Goal: Task Accomplishment & Management: Complete application form

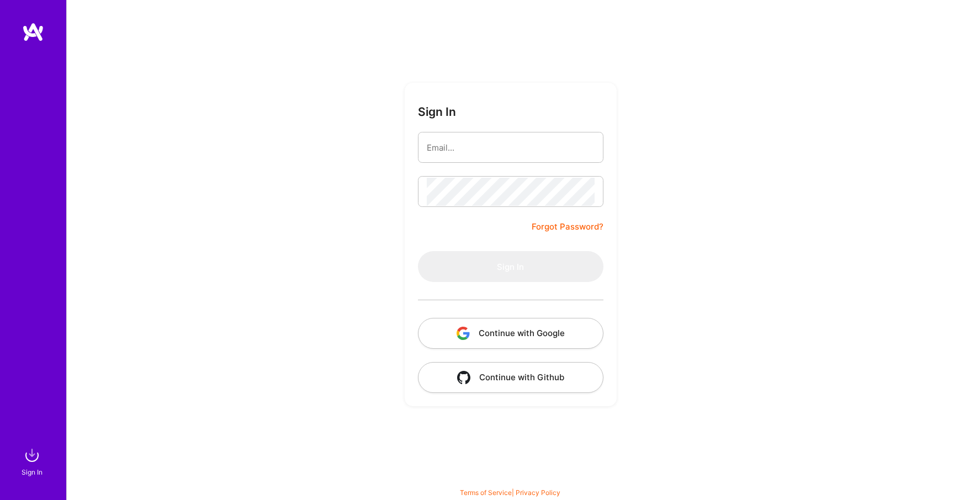
click at [477, 328] on button "Continue with Google" at bounding box center [511, 333] width 186 height 31
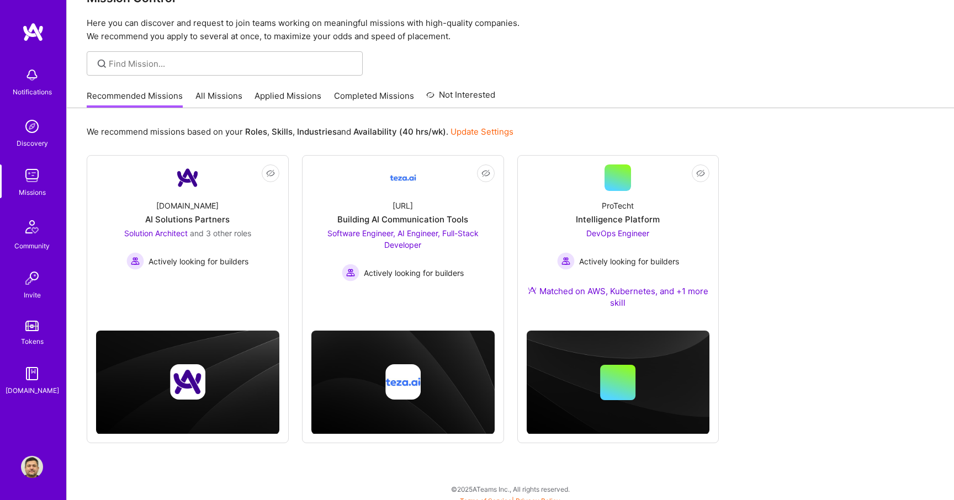
scroll to position [32, 0]
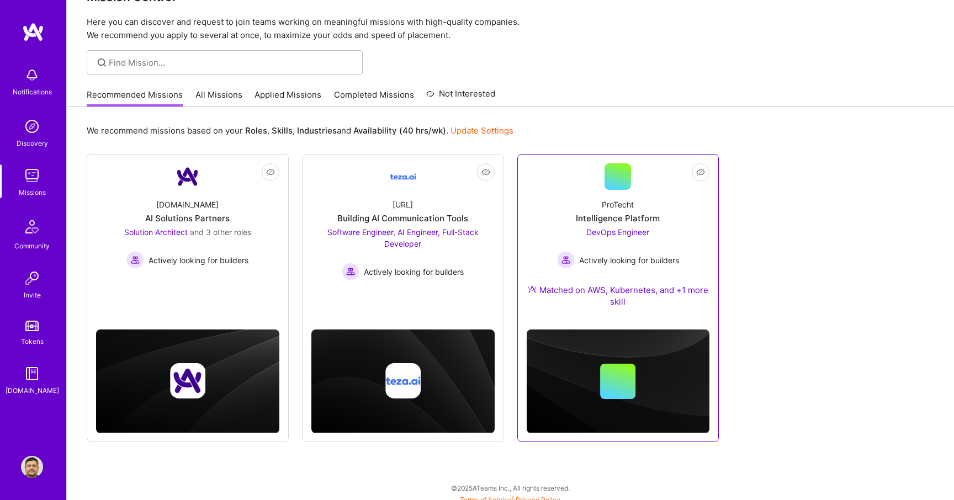
click at [633, 234] on span "DevOps Engineer" at bounding box center [617, 232] width 63 height 9
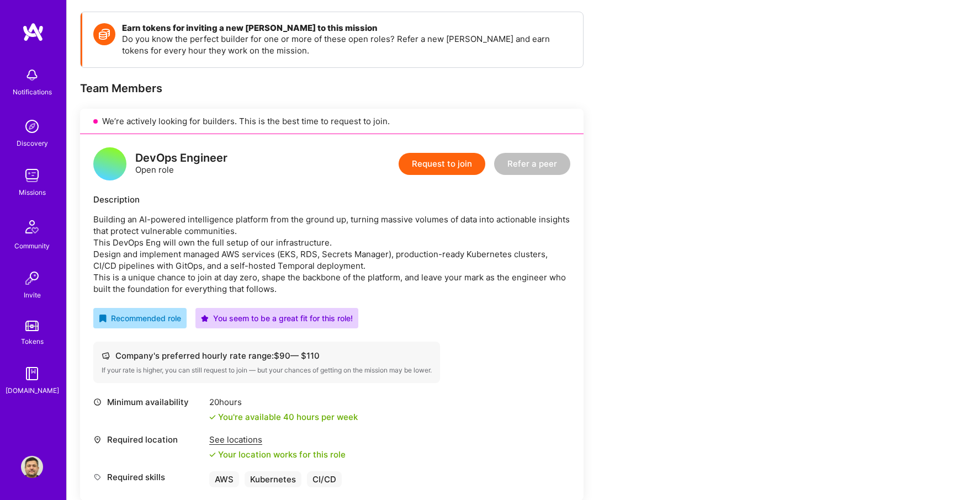
scroll to position [180, 0]
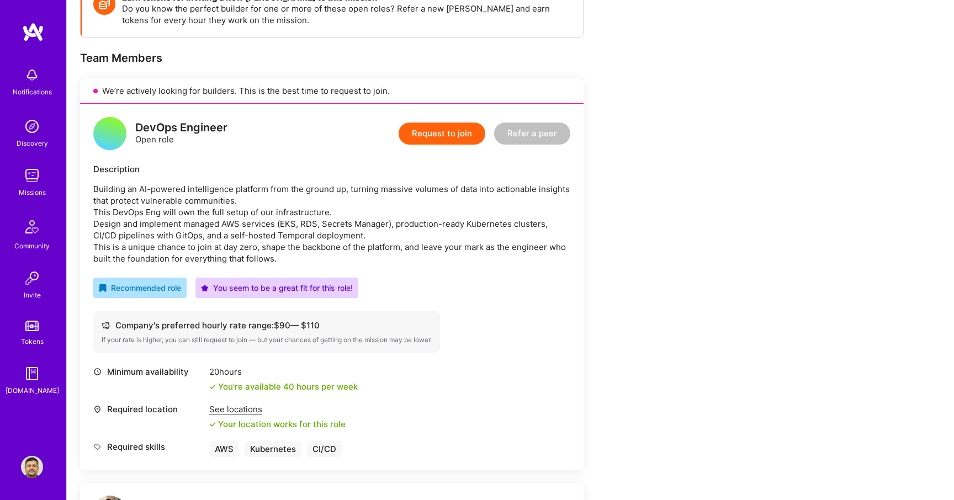
click at [462, 133] on button "Request to join" at bounding box center [442, 134] width 87 height 22
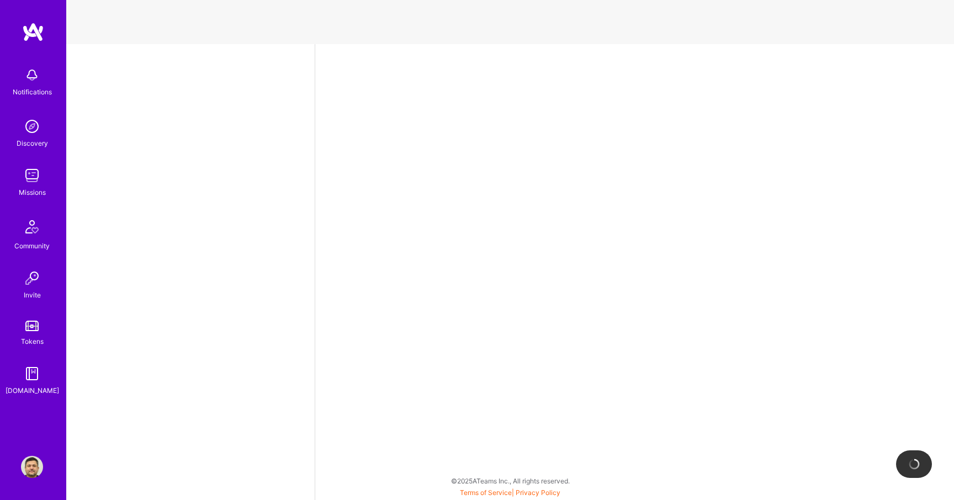
select select "GB"
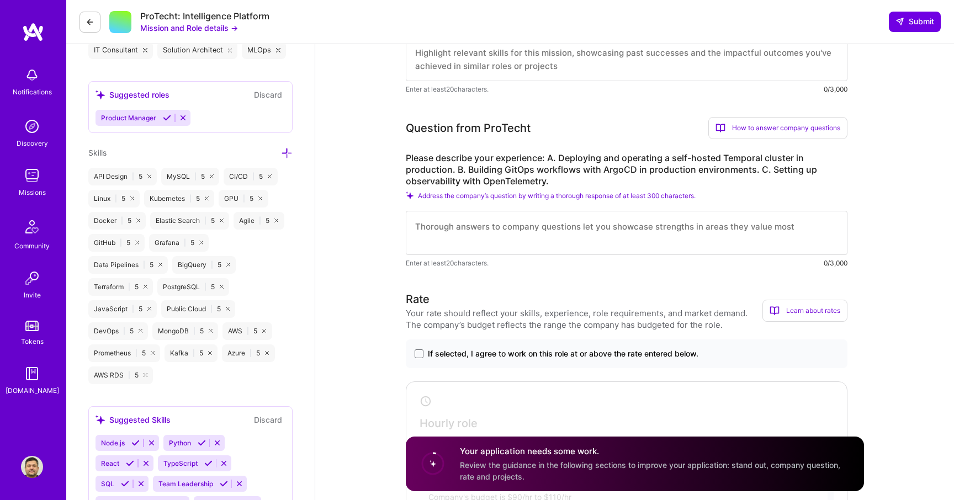
scroll to position [467, 0]
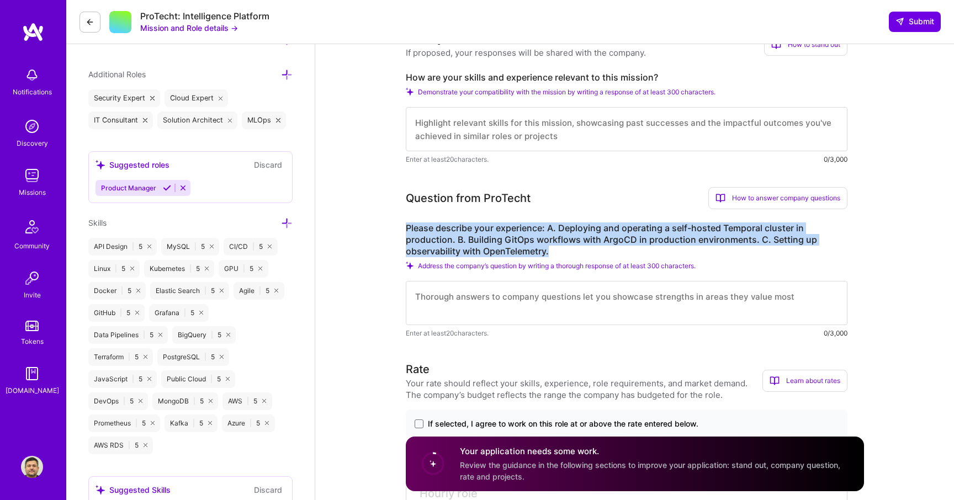
drag, startPoint x: 408, startPoint y: 228, endPoint x: 556, endPoint y: 251, distance: 150.4
click at [556, 251] on label "Please describe your experience: A. Deploying and operating a self-hosted Tempo…" at bounding box center [627, 240] width 442 height 35
copy label "Please describe your experience: A. Deploying and operating a self-hosted Tempo…"
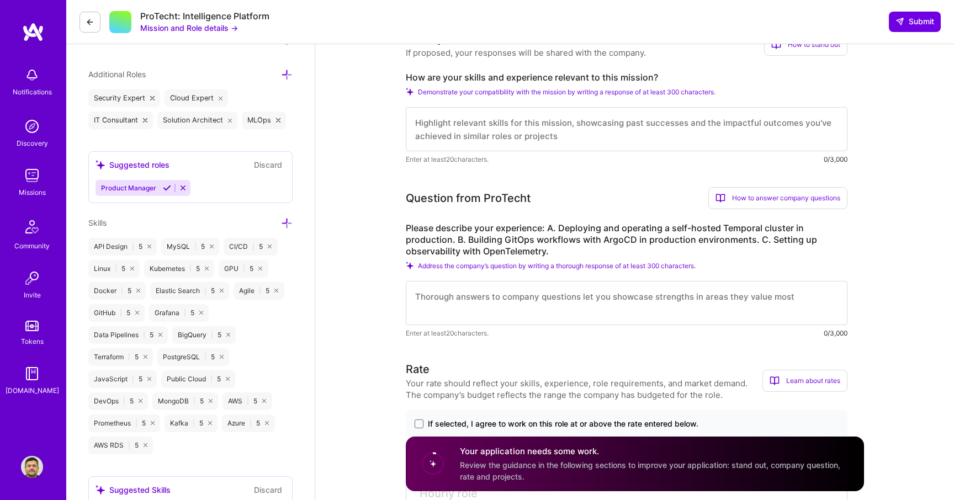
click at [540, 307] on textarea at bounding box center [627, 303] width 442 height 44
paste textarea "L. Ipsumdolo sit ametconse a elit-seddoe Temporin utlabor et doloremagn A enim …"
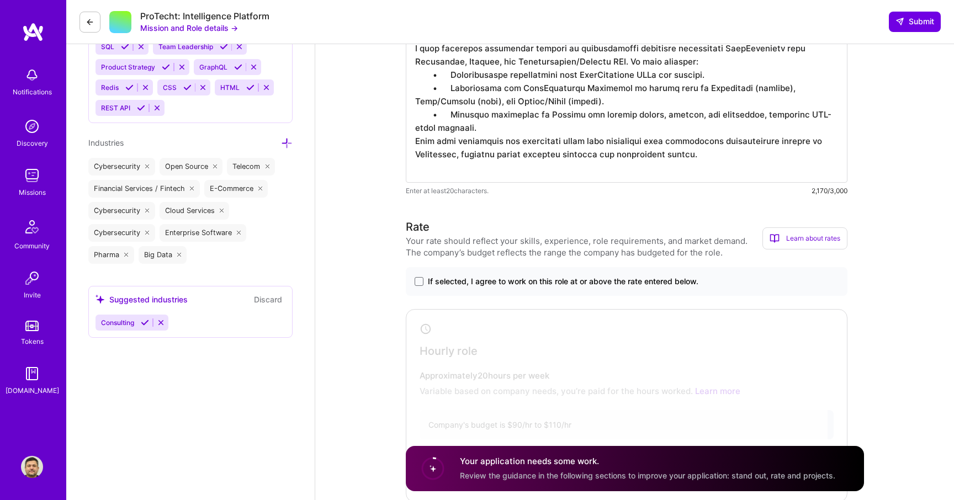
scroll to position [951, 0]
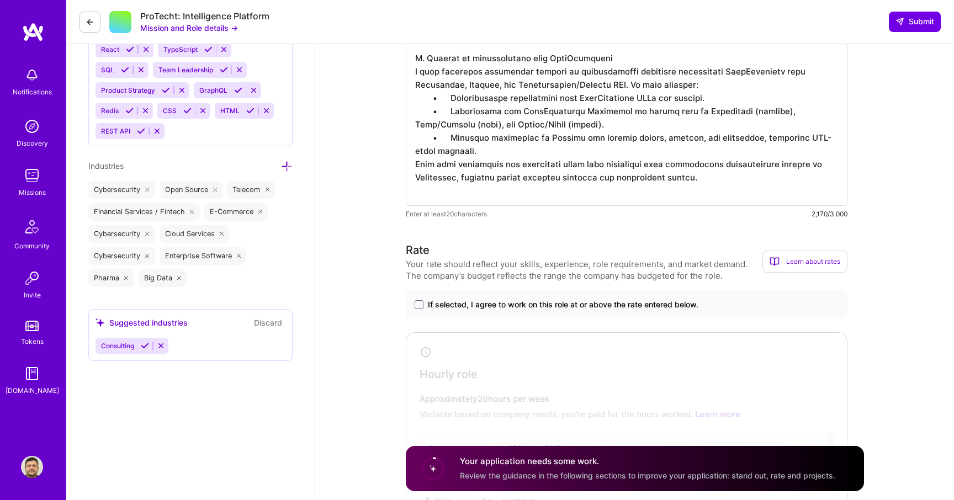
type textarea "L. Ipsumdolo sit ametconse a elit-seddoe Temporin utlabor et doloremagn A enim …"
click at [480, 305] on span "If selected, I agree to work on this role at or above the rate entered below." at bounding box center [563, 304] width 271 height 11
click at [0, 0] on input "If selected, I agree to work on this role at or above the rate entered below." at bounding box center [0, 0] width 0 height 0
click at [494, 304] on span "If selected, I agree to work on this role at or above the rate entered below." at bounding box center [563, 304] width 271 height 11
click at [0, 0] on input "If selected, I agree to work on this role at or above the rate entered below." at bounding box center [0, 0] width 0 height 0
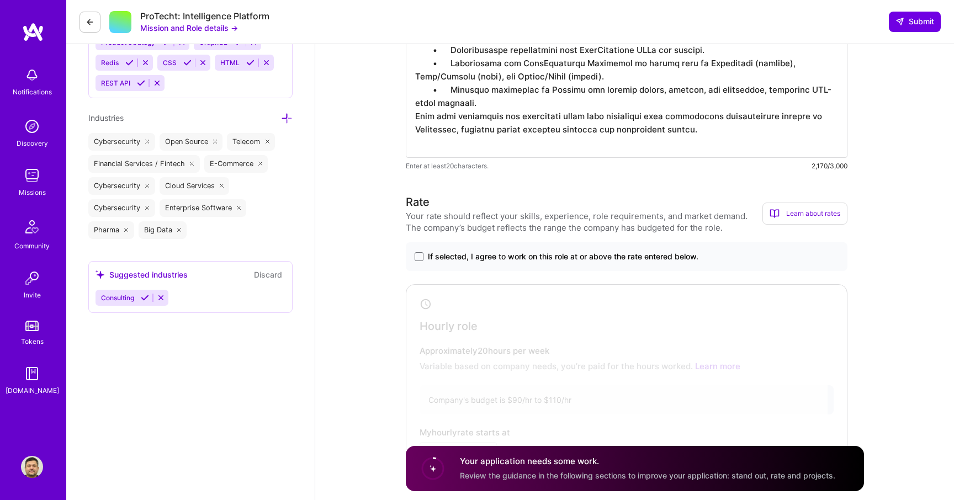
scroll to position [1054, 0]
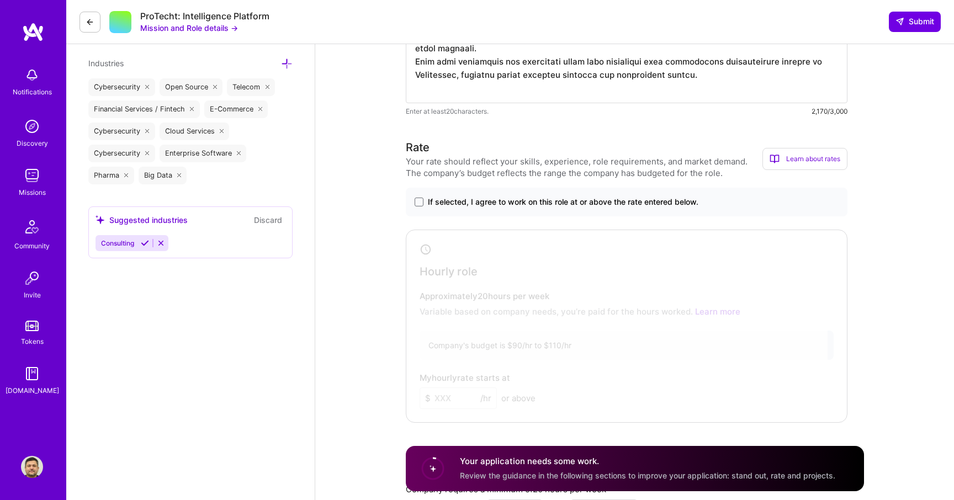
click at [482, 208] on div "If selected, I agree to work on this role at or above the rate entered below." at bounding box center [627, 202] width 442 height 29
click at [477, 194] on div "If selected, I agree to work on this role at or above the rate entered below." at bounding box center [627, 202] width 442 height 29
click at [476, 204] on span "If selected, I agree to work on this role at or above the rate entered below." at bounding box center [563, 202] width 271 height 11
click at [0, 0] on input "If selected, I agree to work on this role at or above the rate entered below." at bounding box center [0, 0] width 0 height 0
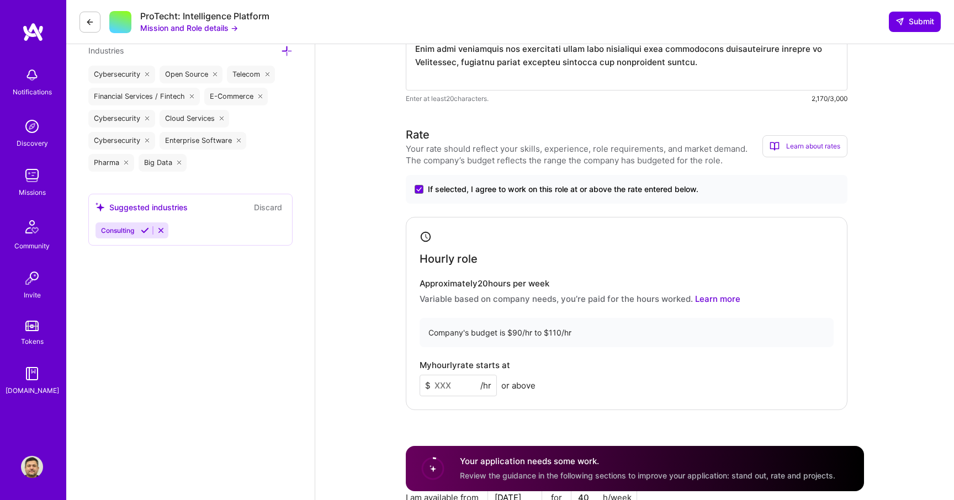
scroll to position [1076, 0]
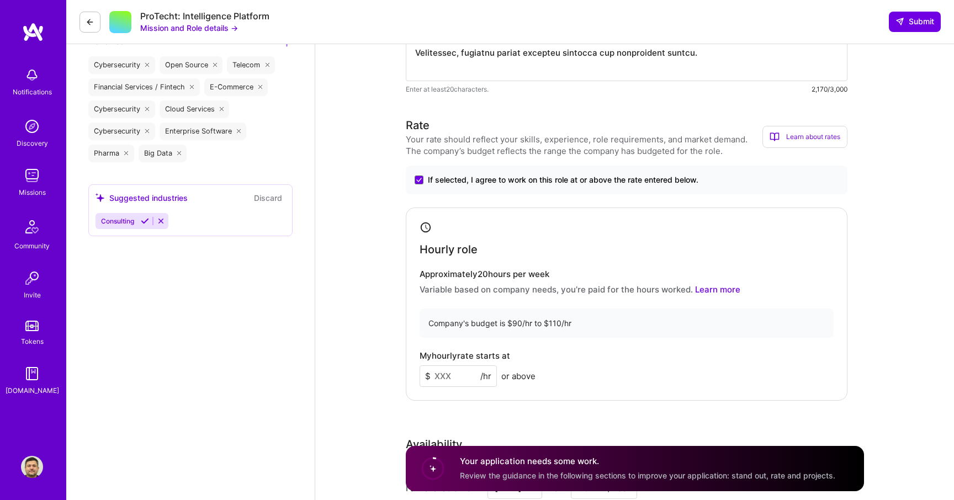
click at [447, 377] on input at bounding box center [458, 377] width 77 height 22
click at [448, 377] on input at bounding box center [458, 377] width 77 height 22
type input "100"
click at [715, 338] on div "Hourly role Approximately 20 hours per week Variable based on company needs, yo…" at bounding box center [627, 304] width 442 height 193
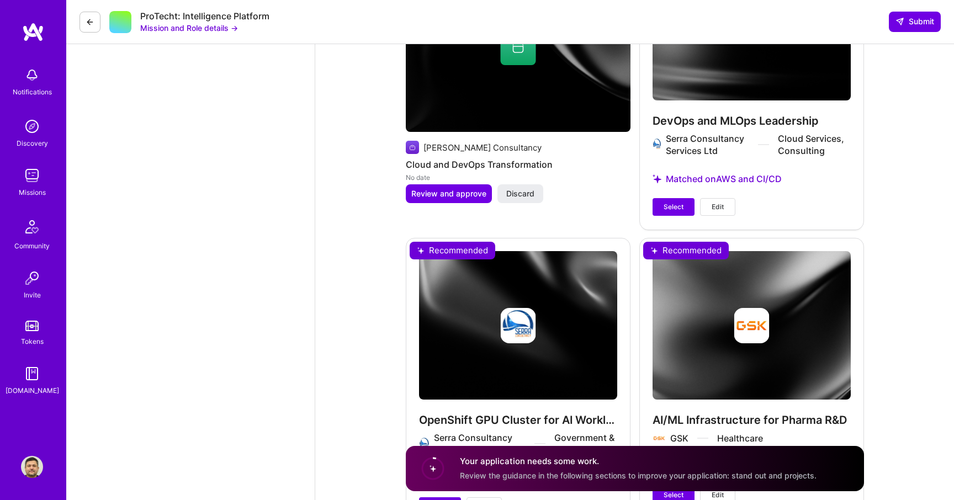
scroll to position [2381, 0]
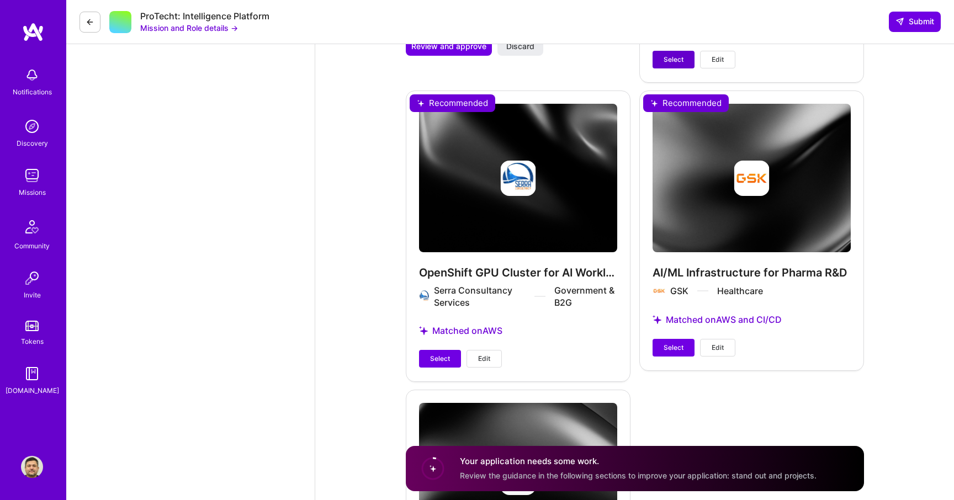
click at [677, 56] on span "Select" at bounding box center [674, 60] width 20 height 10
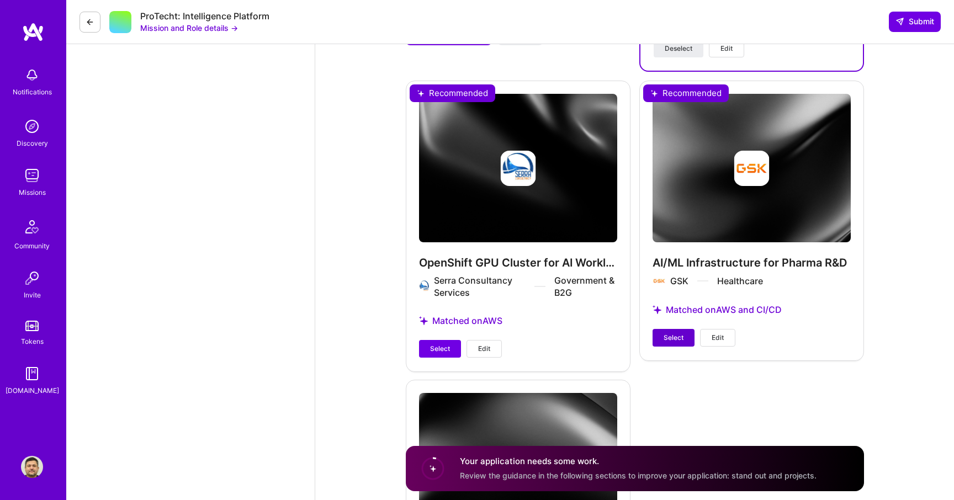
click at [673, 332] on button "Select" at bounding box center [674, 338] width 42 height 18
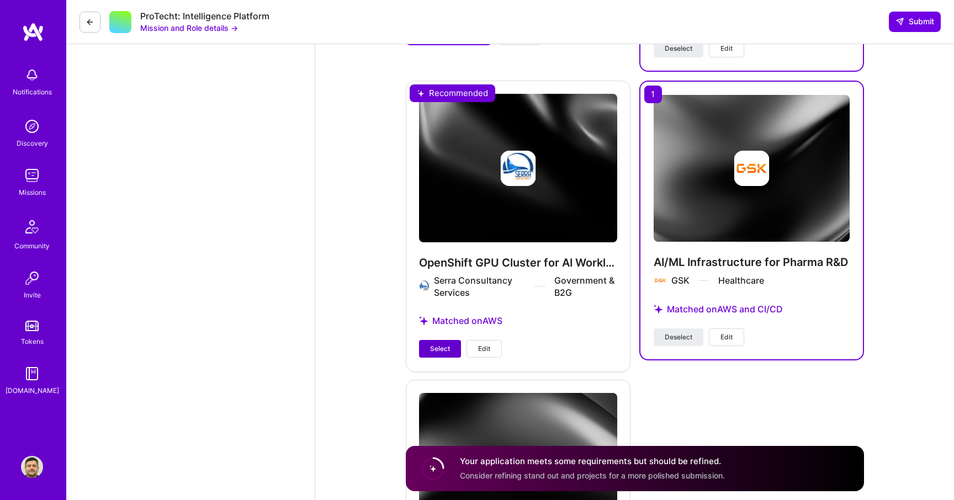
click at [433, 349] on span "Select" at bounding box center [440, 349] width 20 height 10
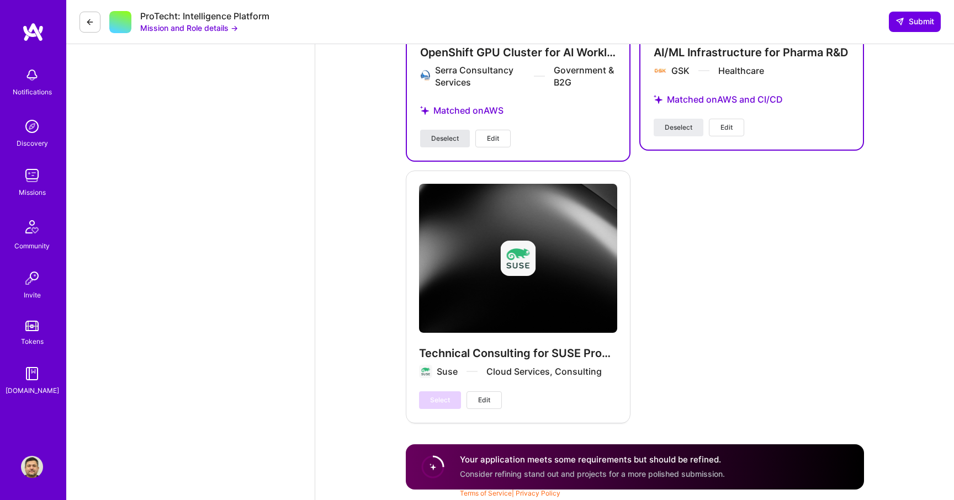
click at [433, 349] on div "Technical Consulting for SUSE Products Suse Cloud Services, Consulting Select E…" at bounding box center [518, 296] width 225 height 251
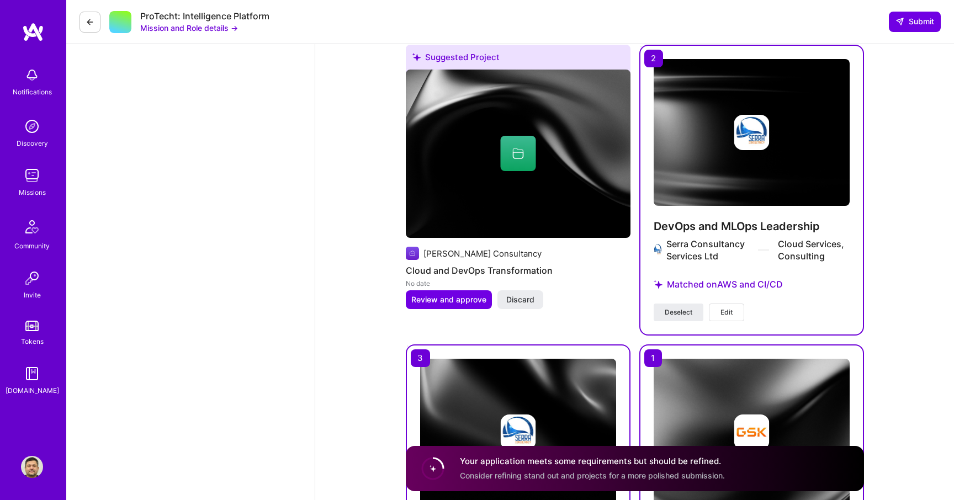
scroll to position [2590, 0]
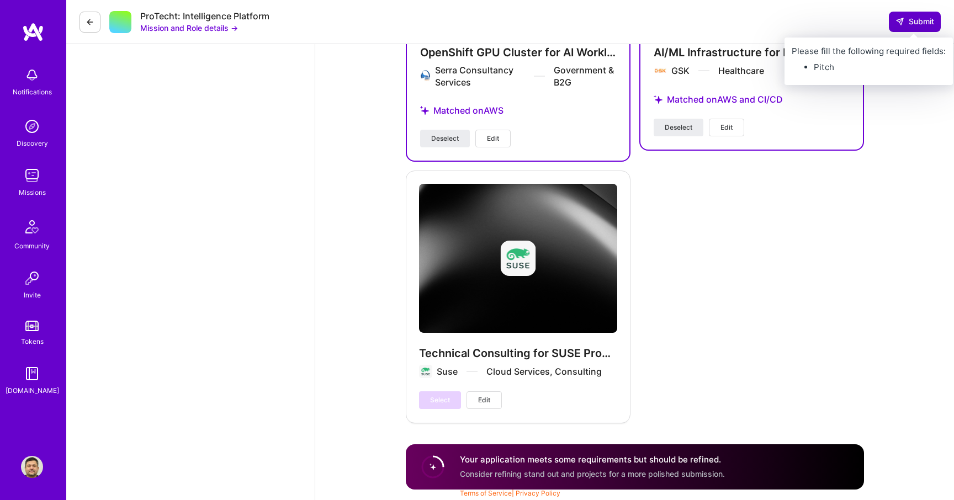
click at [911, 18] on span "Submit" at bounding box center [915, 21] width 39 height 11
click at [906, 26] on span "Submit" at bounding box center [915, 21] width 39 height 11
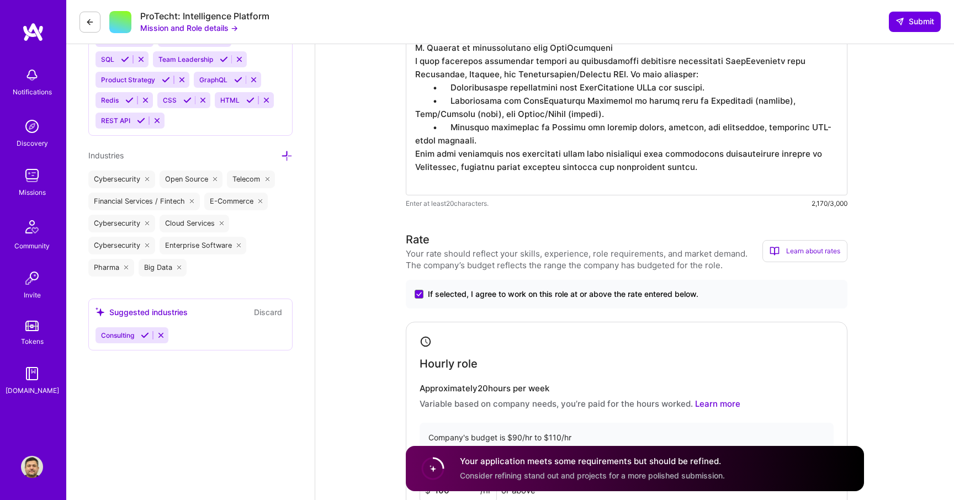
scroll to position [462, 0]
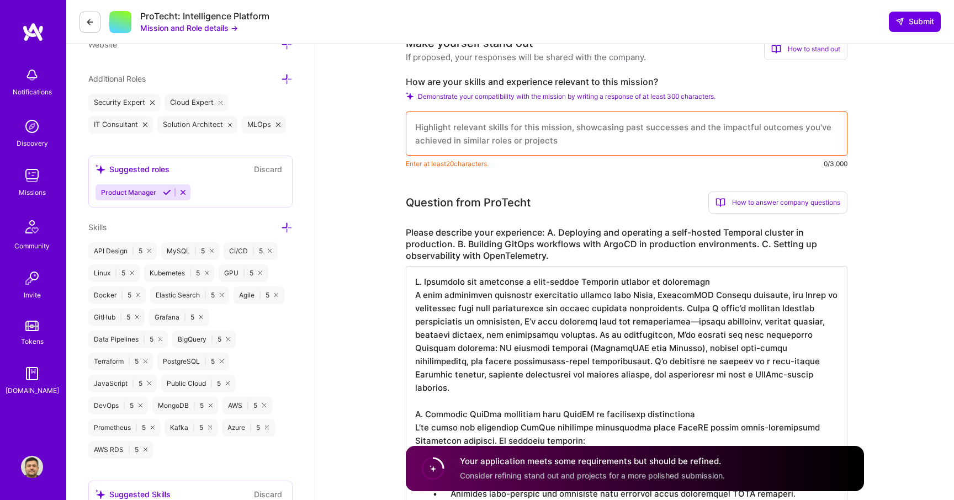
click at [571, 137] on textarea at bounding box center [627, 134] width 442 height 44
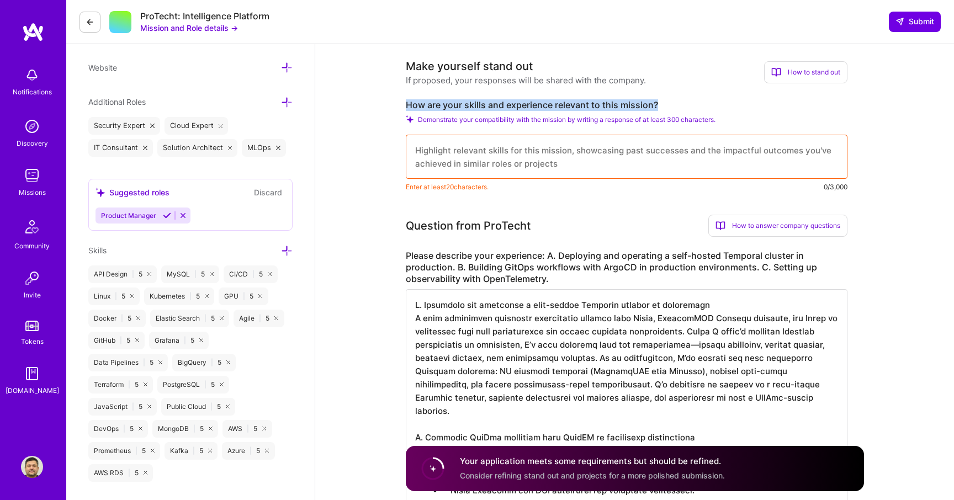
drag, startPoint x: 400, startPoint y: 102, endPoint x: 667, endPoint y: 102, distance: 267.3
copy label "How are your skills and experience relevant to this mission?"
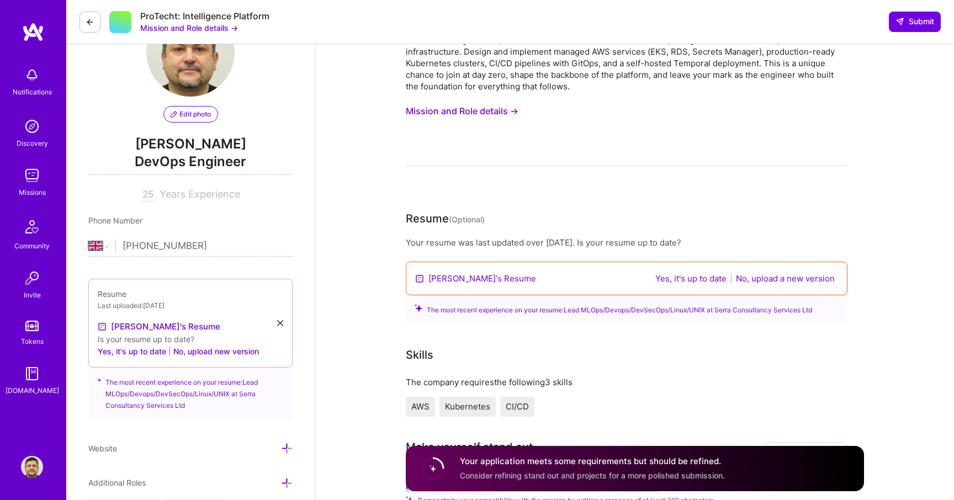
scroll to position [0, 0]
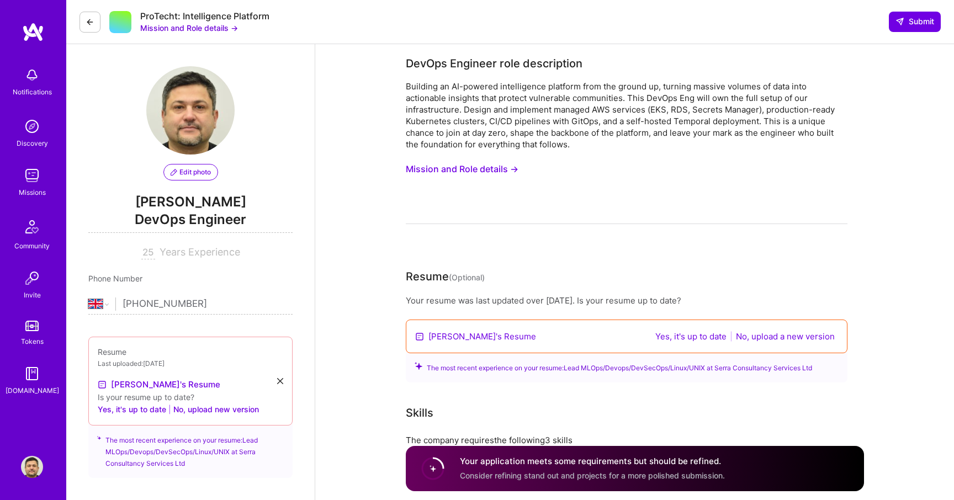
click at [483, 167] on button "Mission and Role details →" at bounding box center [462, 169] width 113 height 20
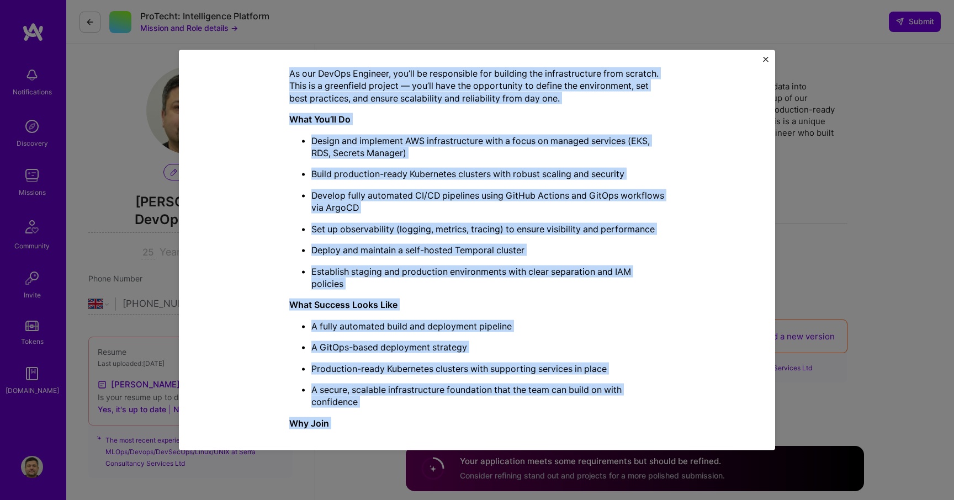
scroll to position [469, 0]
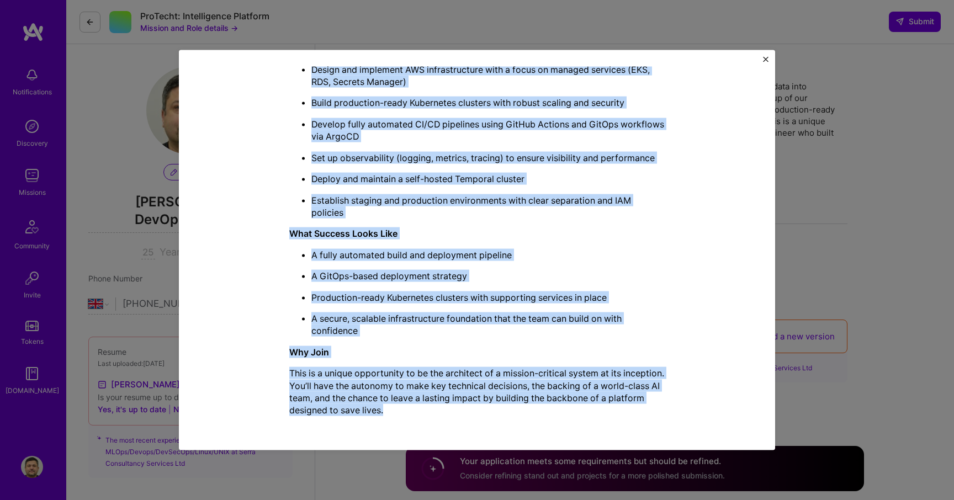
drag, startPoint x: 291, startPoint y: 127, endPoint x: 459, endPoint y: 406, distance: 326.0
click at [459, 406] on div "Mission Description and Role Details DevOps Engineer role description Building …" at bounding box center [476, 16] width 375 height 819
copy div "LorEmi Dolorsit amet consectetur Adipisci el SE-doeiusm temporincidi utlabore e…"
click at [763, 62] on div "Mission Description and Role Details DevOps Engineer role description Building …" at bounding box center [477, 250] width 596 height 400
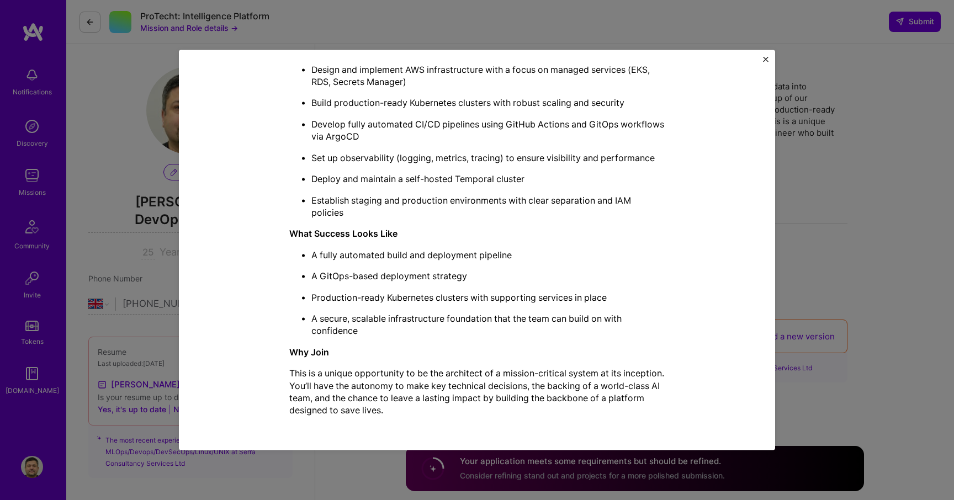
click at [768, 57] on img "Close" at bounding box center [766, 60] width 6 height 6
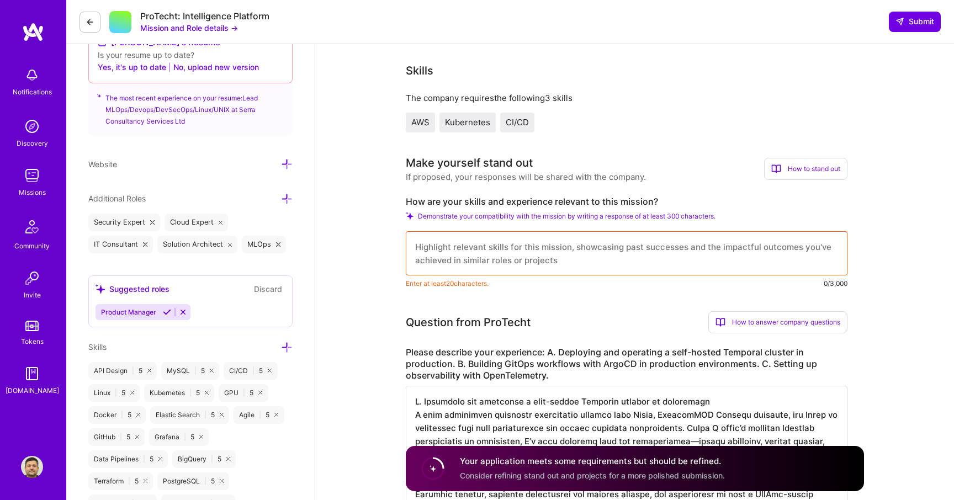
scroll to position [353, 0]
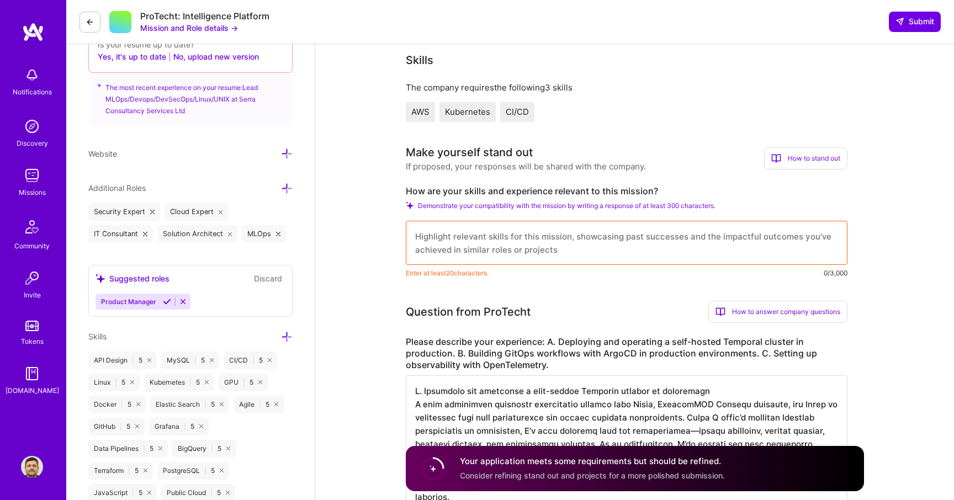
click at [507, 252] on textarea at bounding box center [627, 243] width 442 height 44
paste textarea "L ipsum 33 dolor si ametconsec adipiscingel sed doeiusmod tempor, incid-utlab e…"
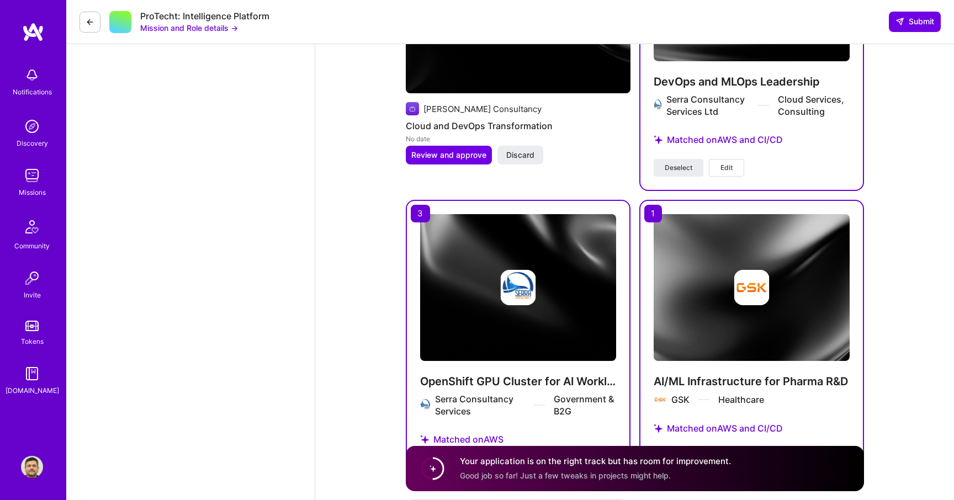
scroll to position [2889, 0]
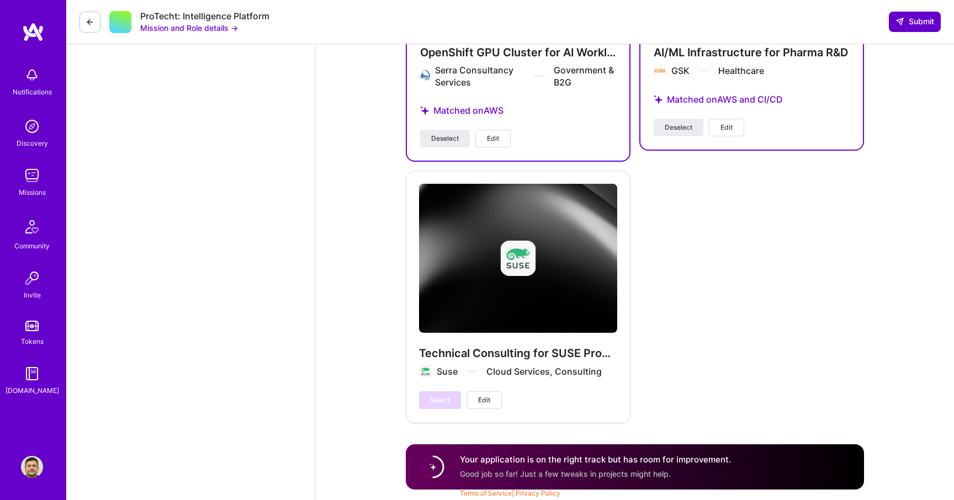
type textarea "L ipsum 33 dolor si ametconsec adipiscingel sed doeiusmod tempor, incid-utlab e…"
click at [913, 17] on span "Submit" at bounding box center [915, 21] width 39 height 11
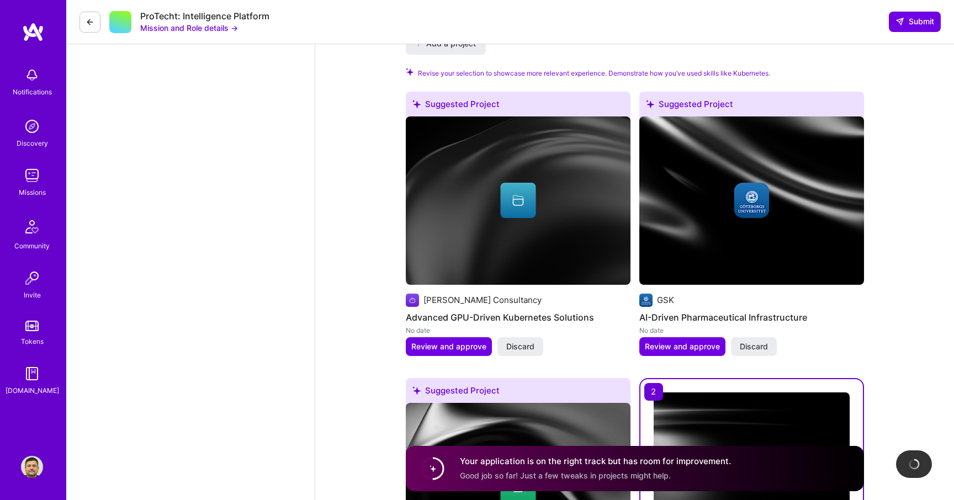
scroll to position [2027, 0]
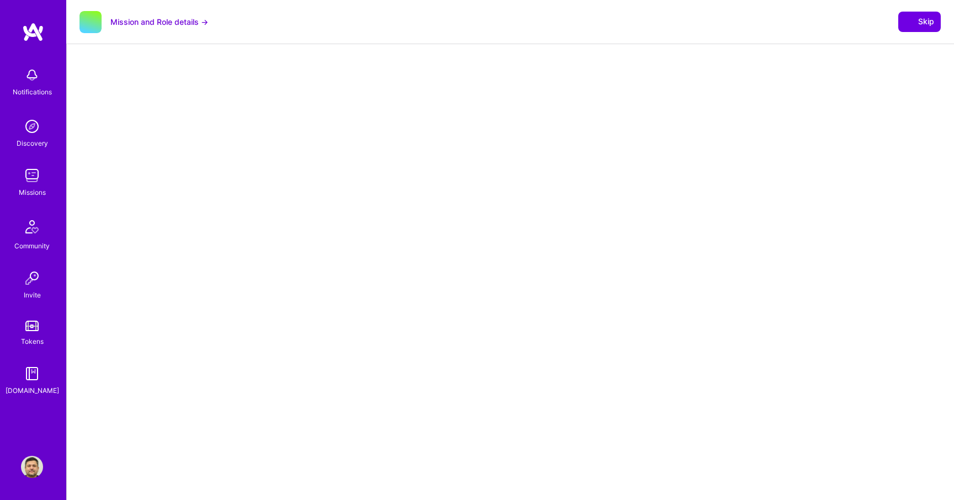
select select "GB"
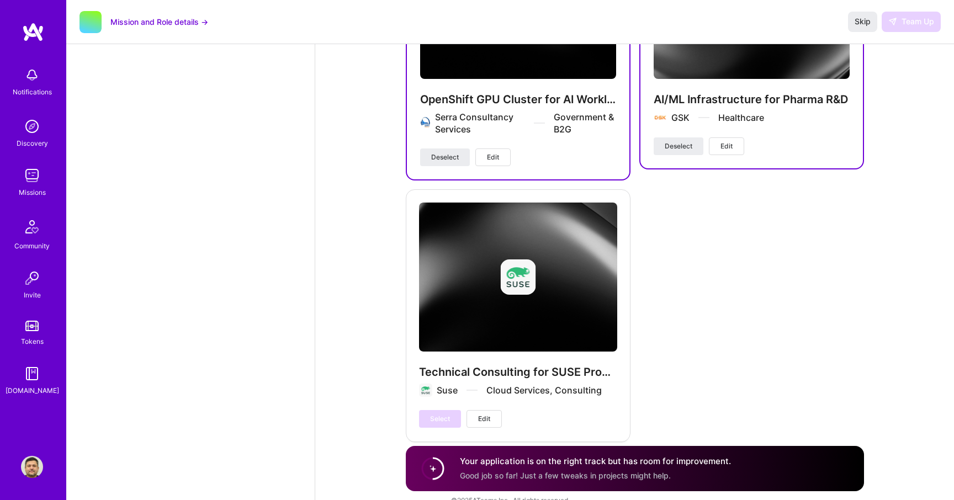
scroll to position [2848, 0]
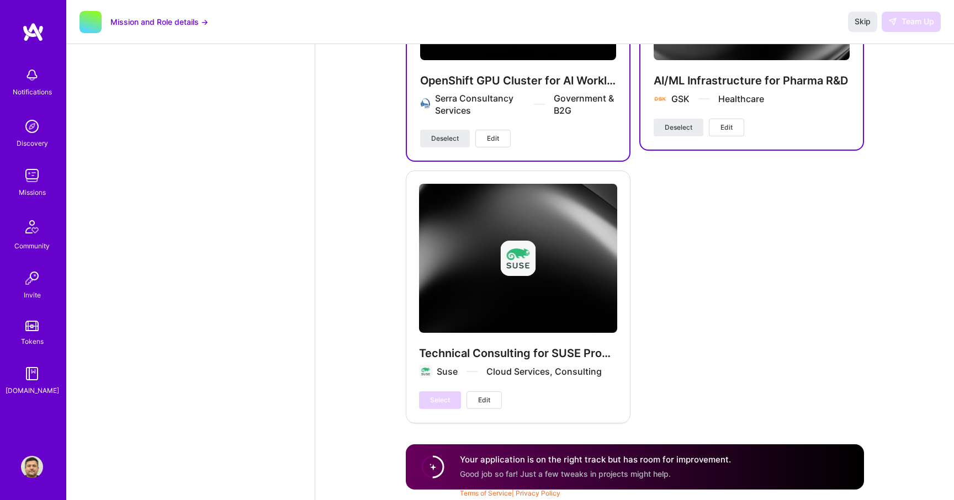
click at [561, 467] on div "Your application is on the right track but has room for improvement. Good job s…" at bounding box center [595, 466] width 271 height 25
click at [436, 466] on circle at bounding box center [432, 467] width 21 height 21
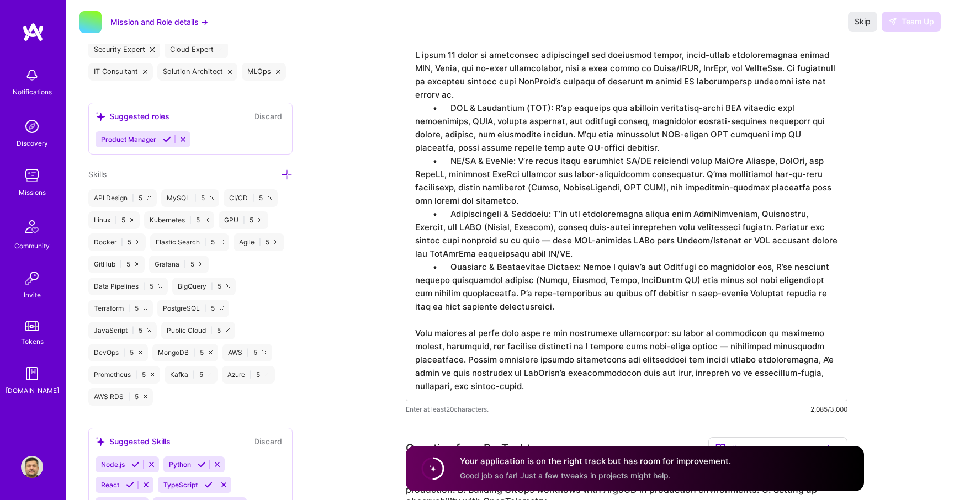
scroll to position [447, 0]
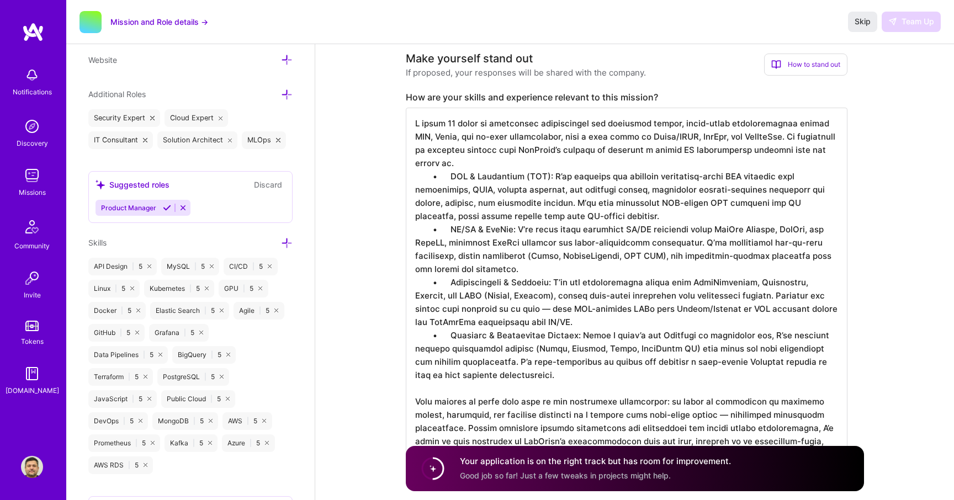
click at [32, 27] on img at bounding box center [33, 32] width 22 height 20
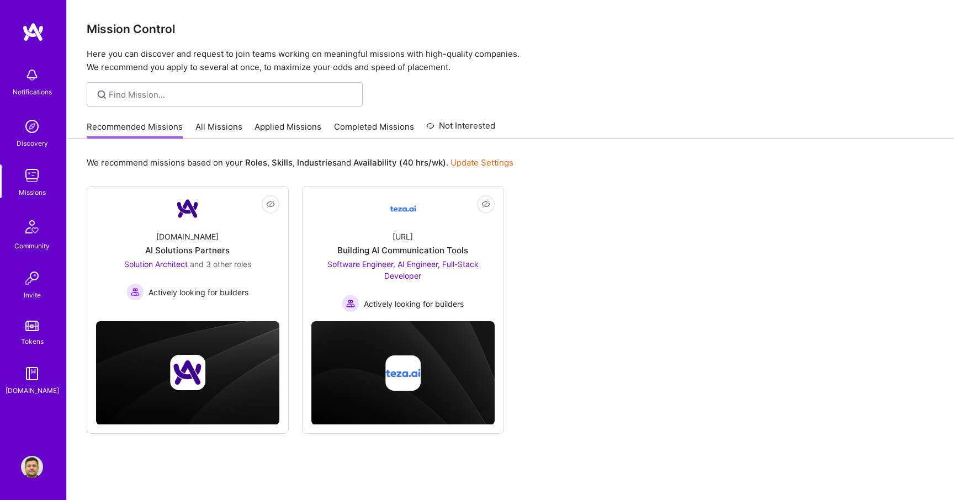
click at [37, 179] on img at bounding box center [32, 176] width 22 height 22
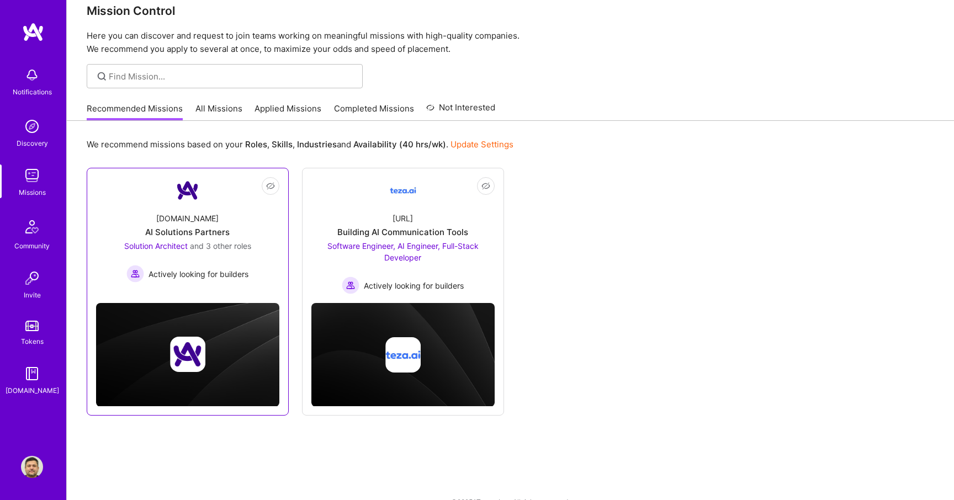
scroll to position [39, 0]
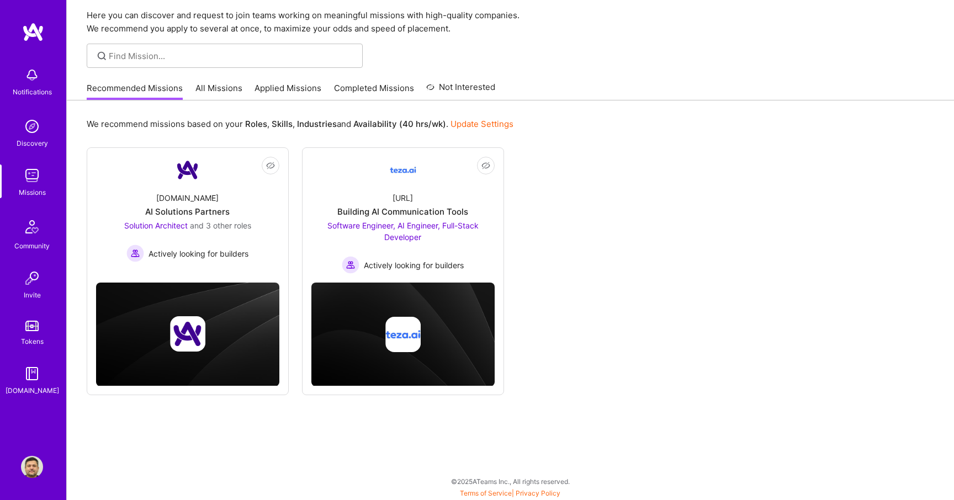
click at [228, 89] on link "All Missions" at bounding box center [218, 91] width 47 height 18
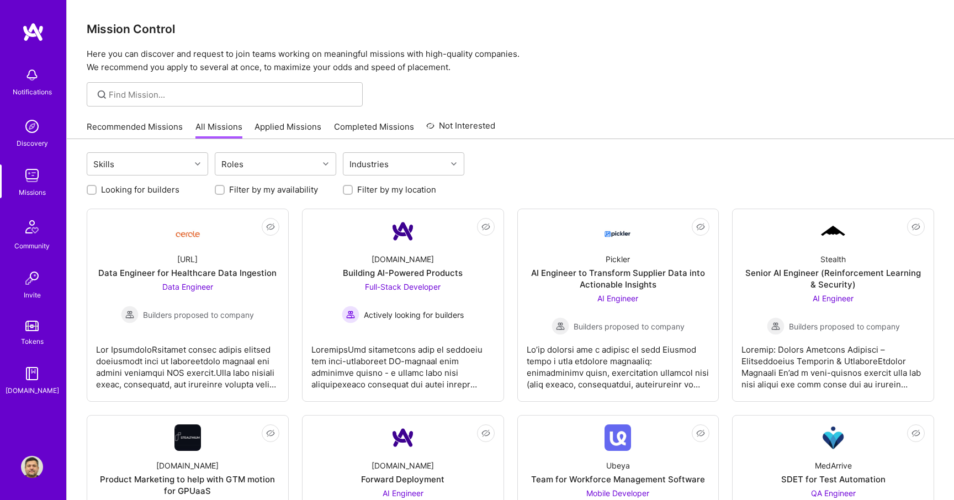
click at [293, 133] on link "Applied Missions" at bounding box center [288, 130] width 67 height 18
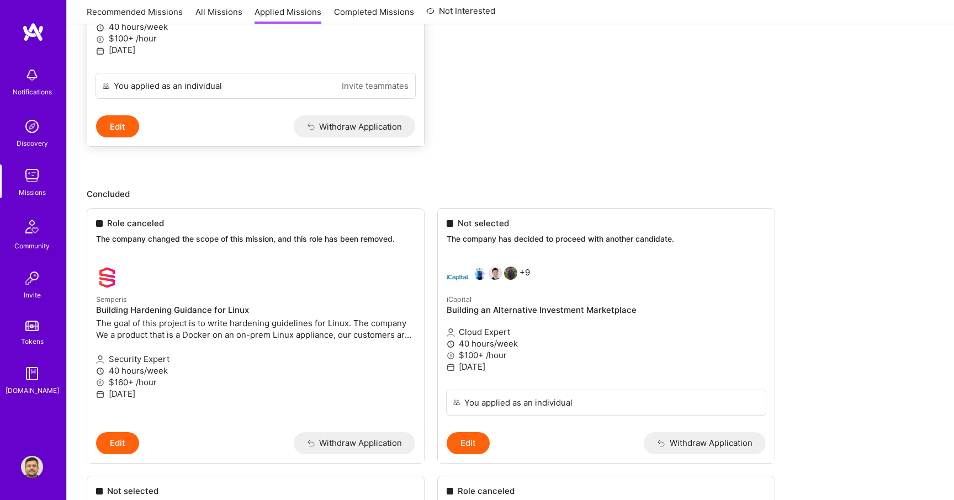
scroll to position [327, 0]
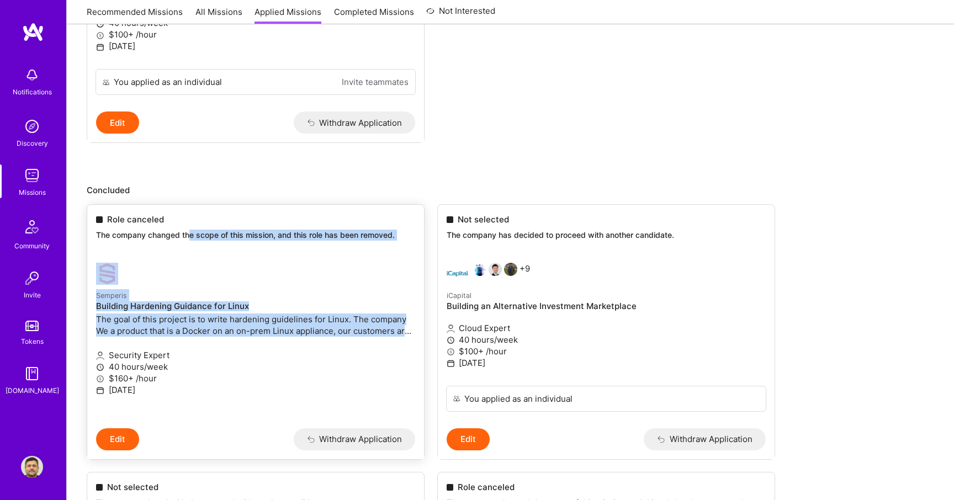
drag, startPoint x: 189, startPoint y: 231, endPoint x: 296, endPoint y: 337, distance: 151.1
click at [296, 337] on div "Role canceled The company changed the scope of this mission, and this role has …" at bounding box center [256, 332] width 338 height 256
click at [296, 337] on div "Semperis Building Hardening Guidance for Linux The goal of this project is to w…" at bounding box center [255, 314] width 319 height 50
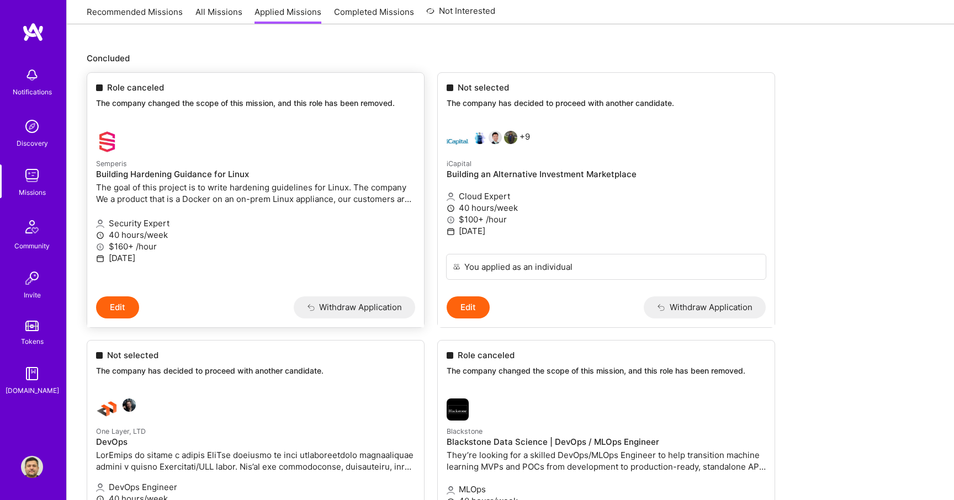
scroll to position [336, 0]
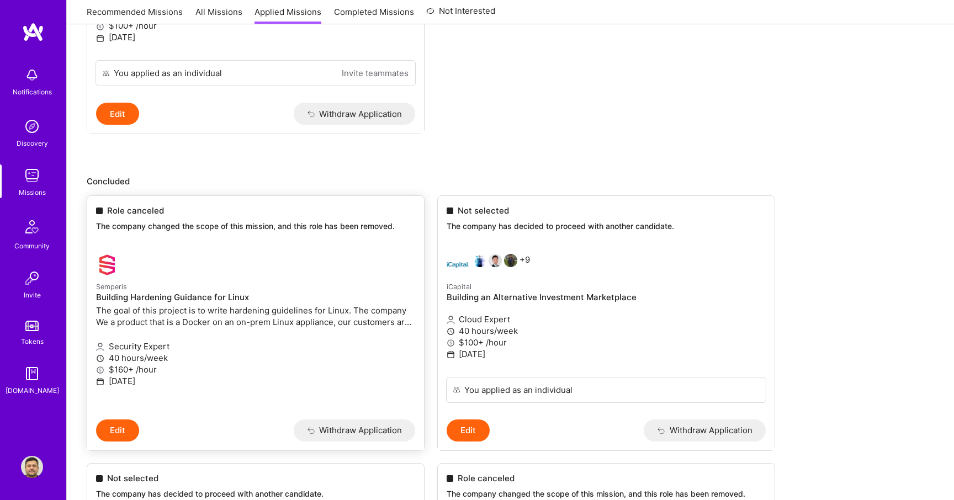
click at [113, 259] on img at bounding box center [107, 265] width 22 height 22
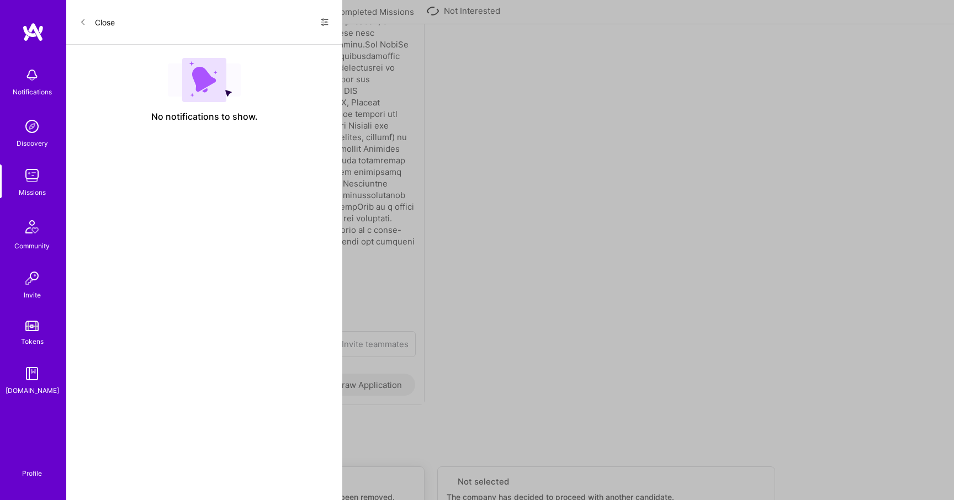
select select "GB"
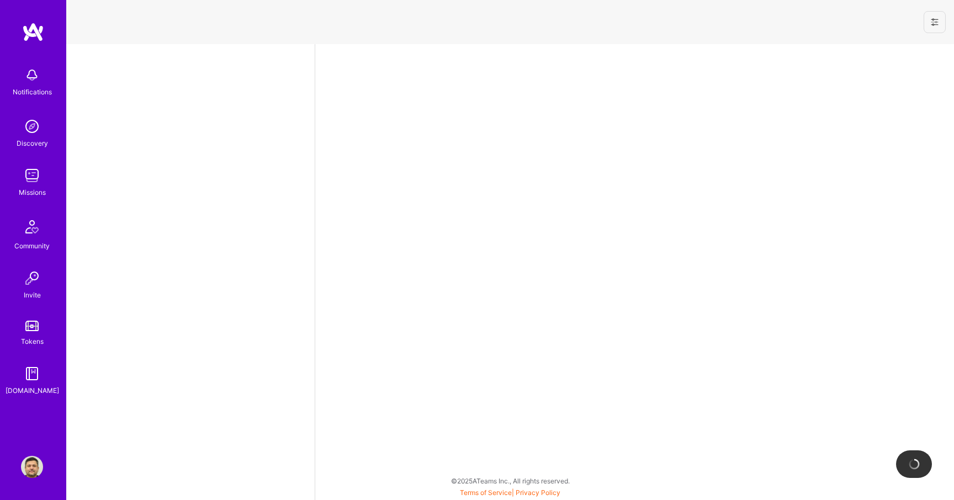
select select "GB"
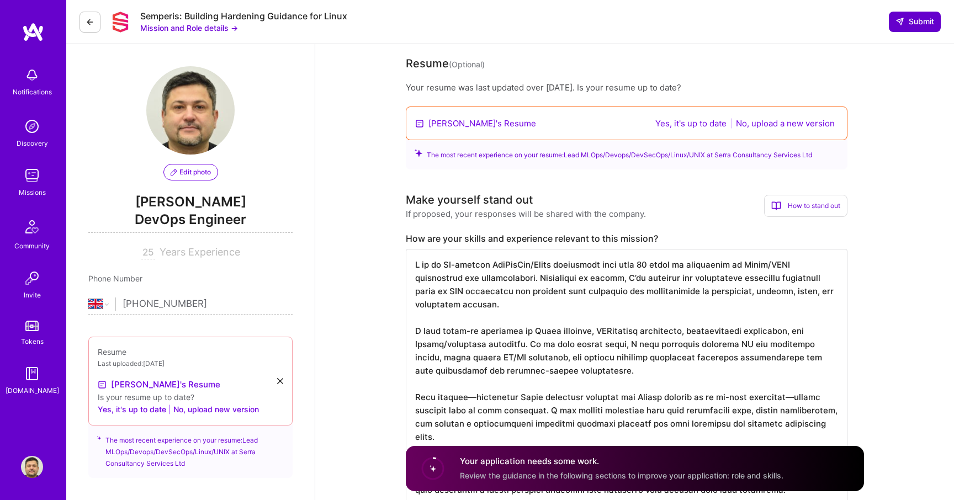
click at [909, 18] on span "Submit" at bounding box center [915, 21] width 39 height 11
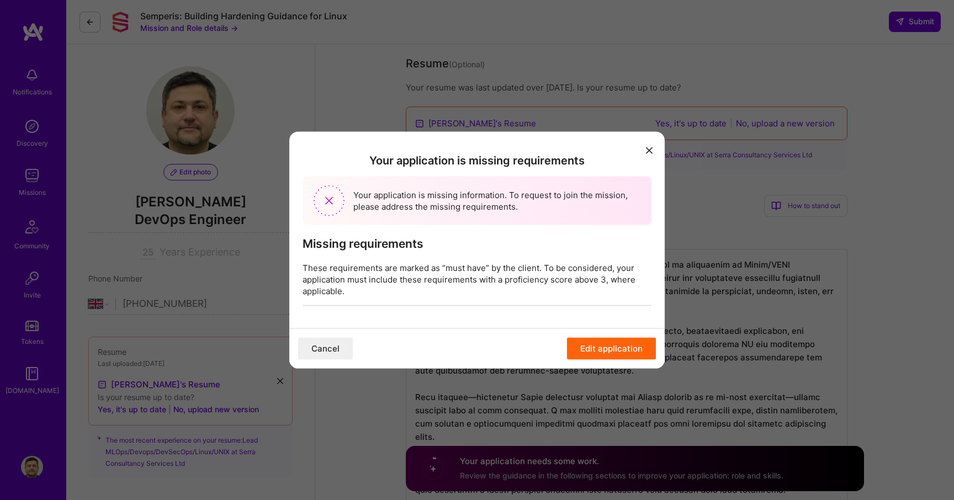
click at [605, 346] on button "Edit application" at bounding box center [611, 348] width 89 height 22
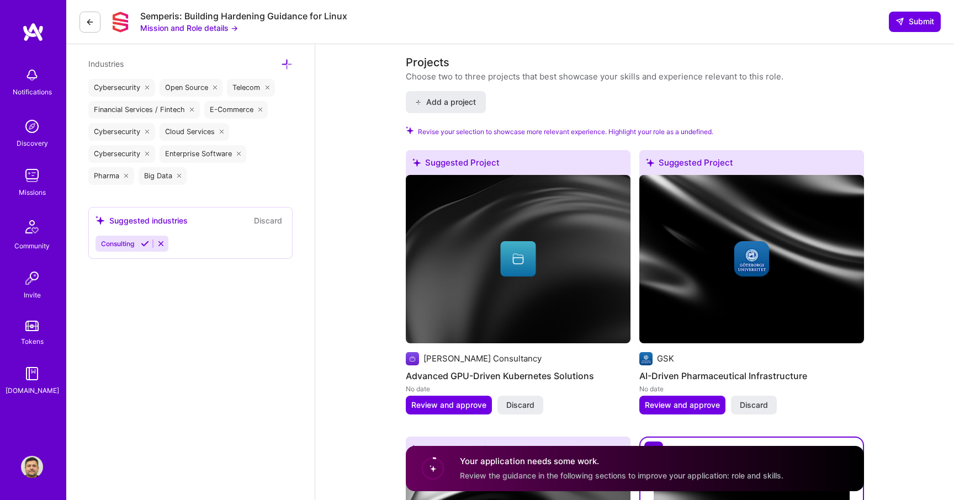
scroll to position [1054, 0]
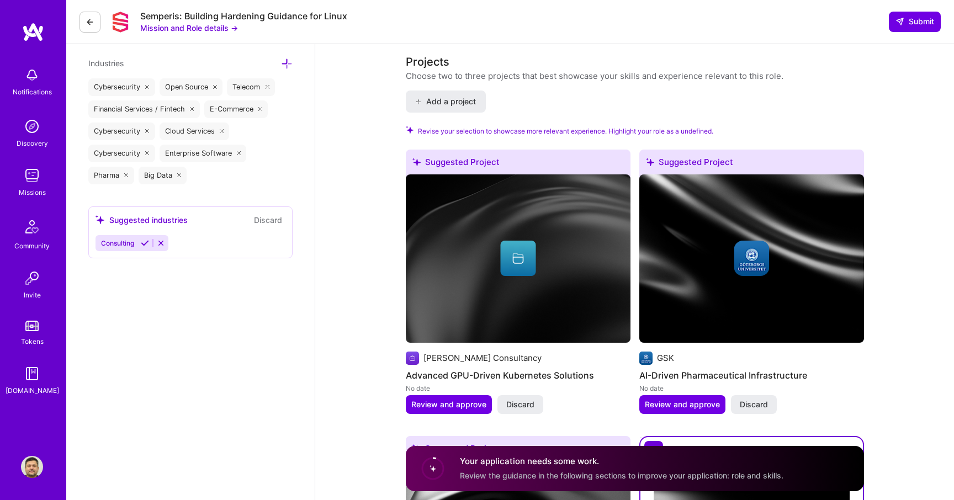
click at [47, 84] on div "Notifications" at bounding box center [32, 81] width 68 height 38
click at [47, 144] on div "Discovery" at bounding box center [32, 143] width 31 height 12
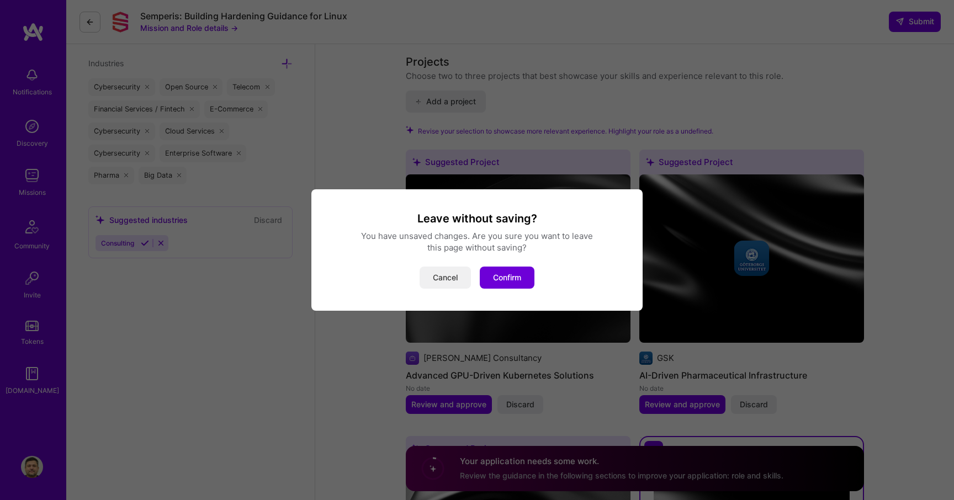
click at [451, 279] on button "Cancel" at bounding box center [445, 278] width 51 height 22
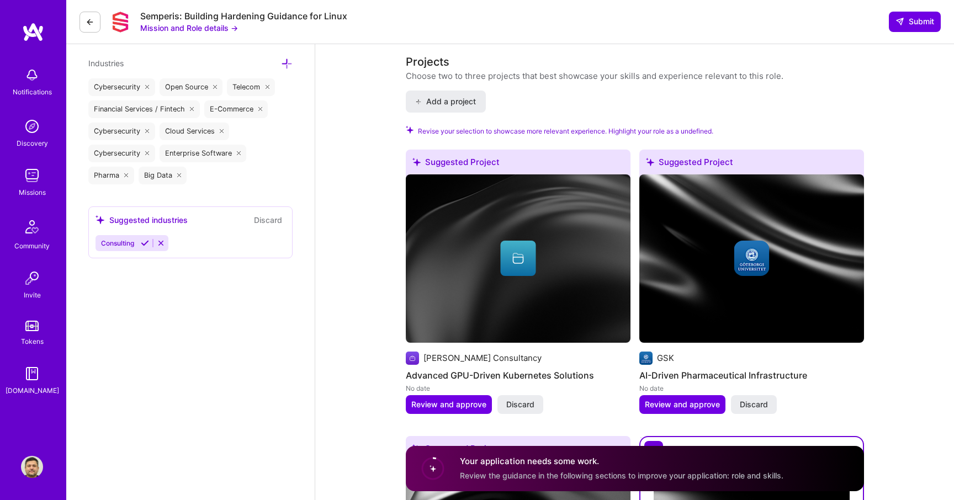
click at [186, 28] on button "Mission and Role details →" at bounding box center [189, 28] width 98 height 12
click at [35, 191] on div "Missions" at bounding box center [32, 193] width 27 height 12
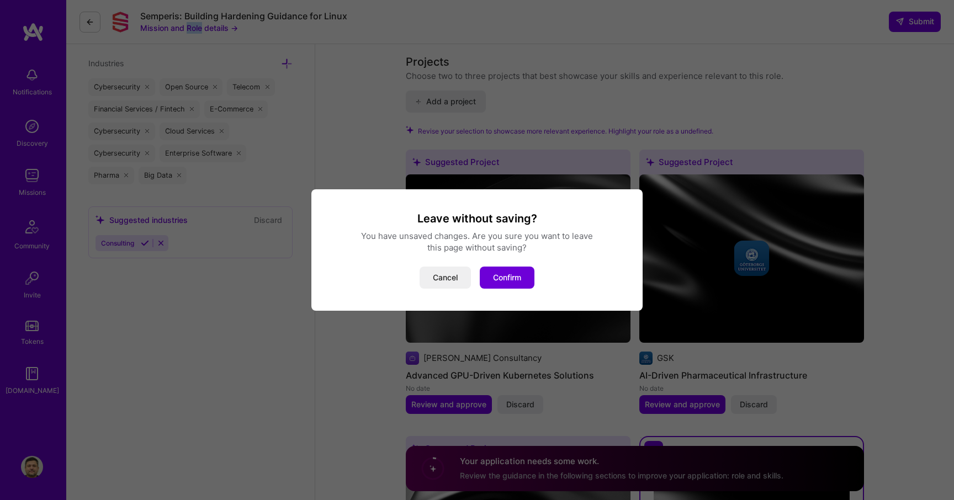
click at [35, 191] on div "Leave without saving? You have unsaved changes. Are you sure you want to leave …" at bounding box center [477, 250] width 954 height 500
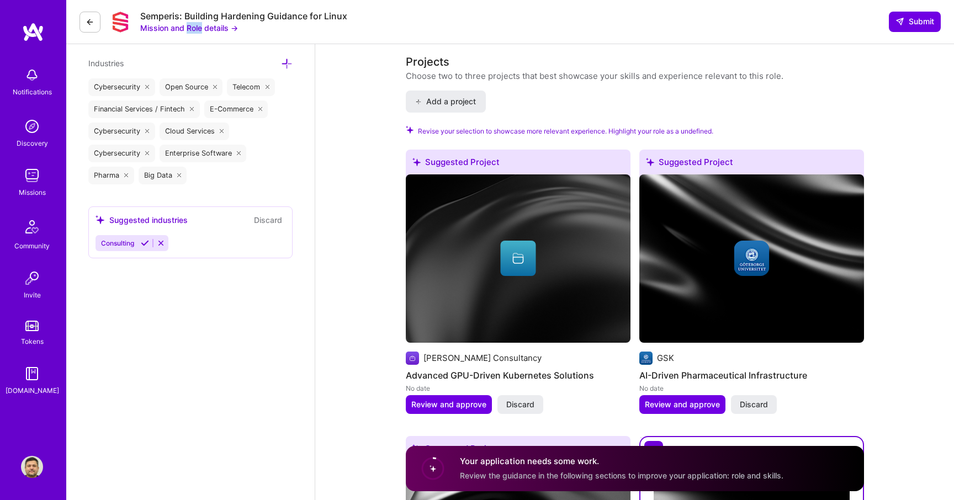
click at [33, 182] on img at bounding box center [32, 176] width 22 height 22
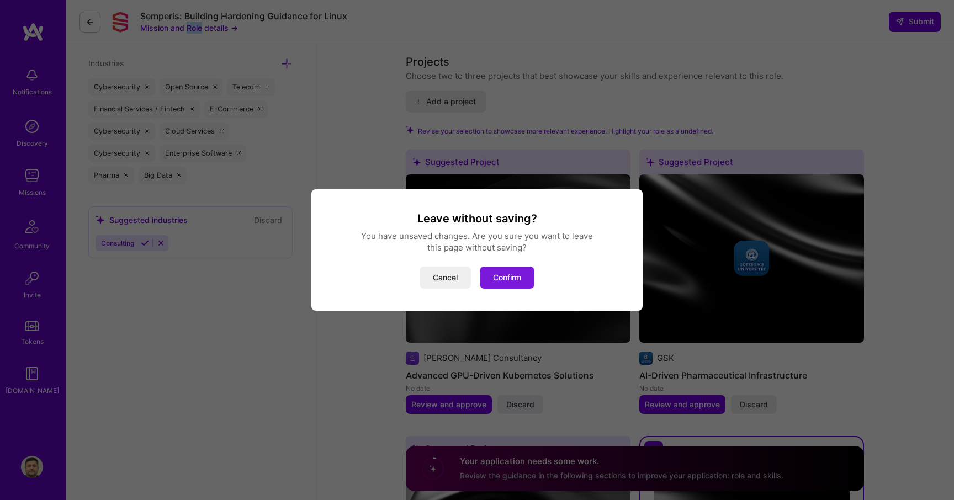
click at [501, 277] on button "Confirm" at bounding box center [507, 278] width 55 height 22
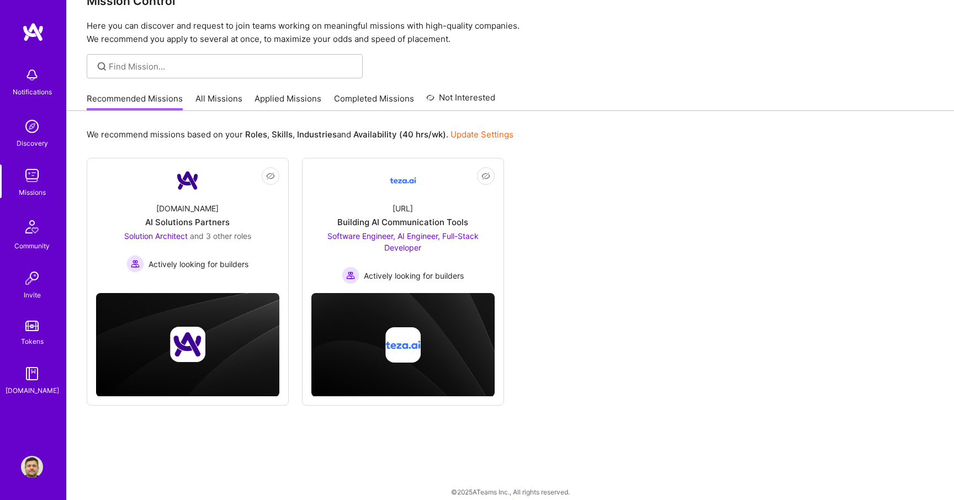
scroll to position [39, 0]
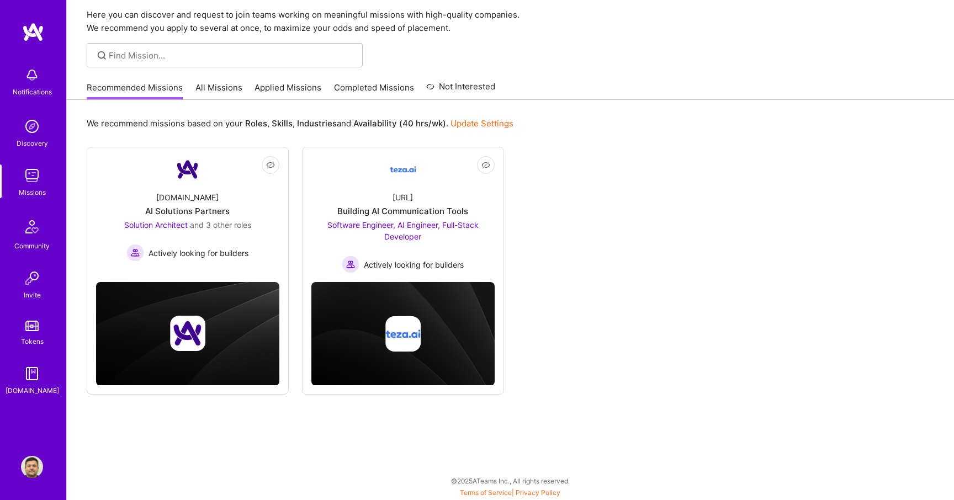
click at [294, 93] on link "Applied Missions" at bounding box center [288, 91] width 67 height 18
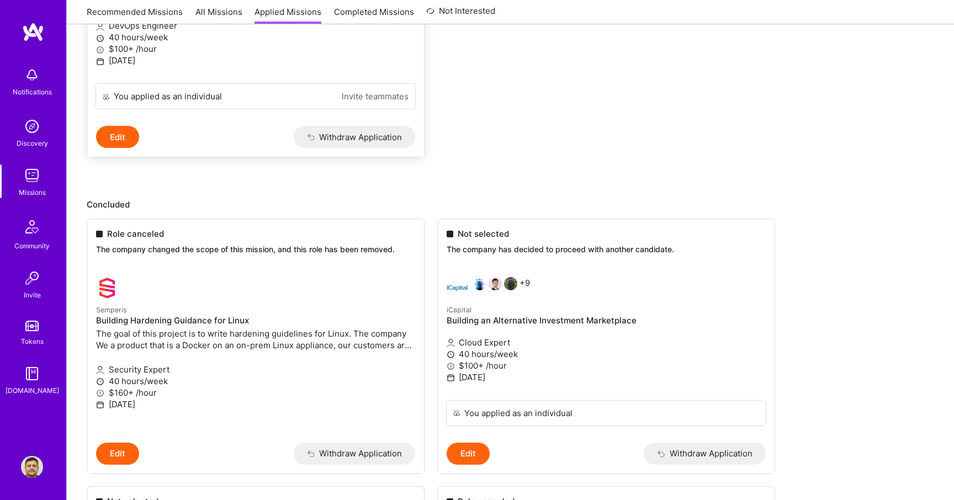
scroll to position [326, 0]
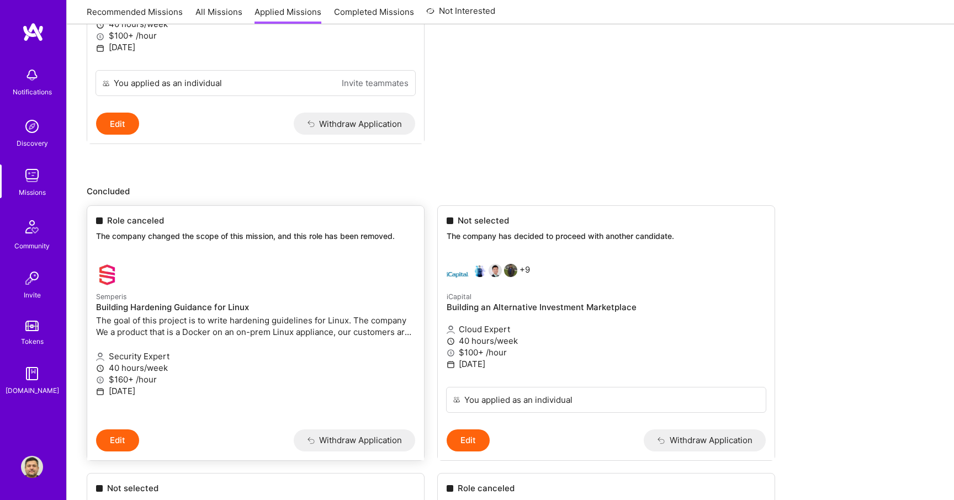
drag, startPoint x: 130, startPoint y: 296, endPoint x: 118, endPoint y: 284, distance: 16.4
click at [118, 284] on div at bounding box center [109, 275] width 27 height 22
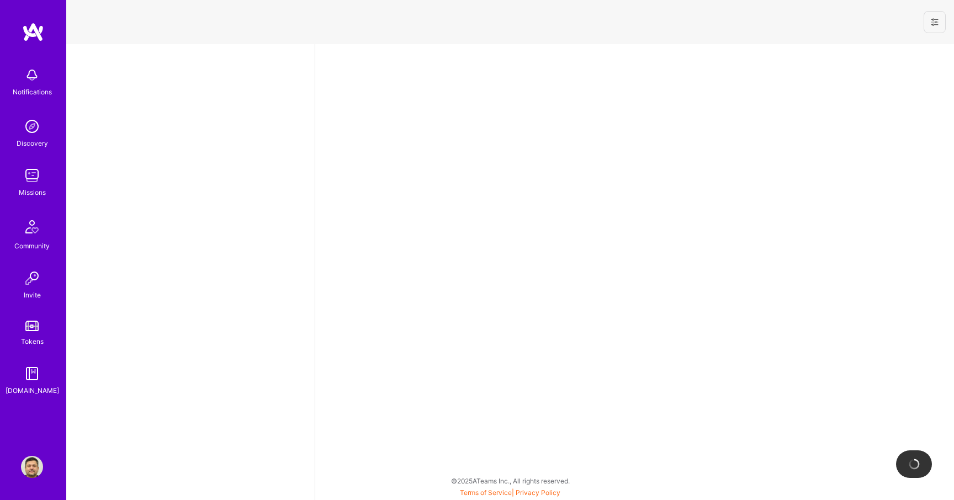
select select "GB"
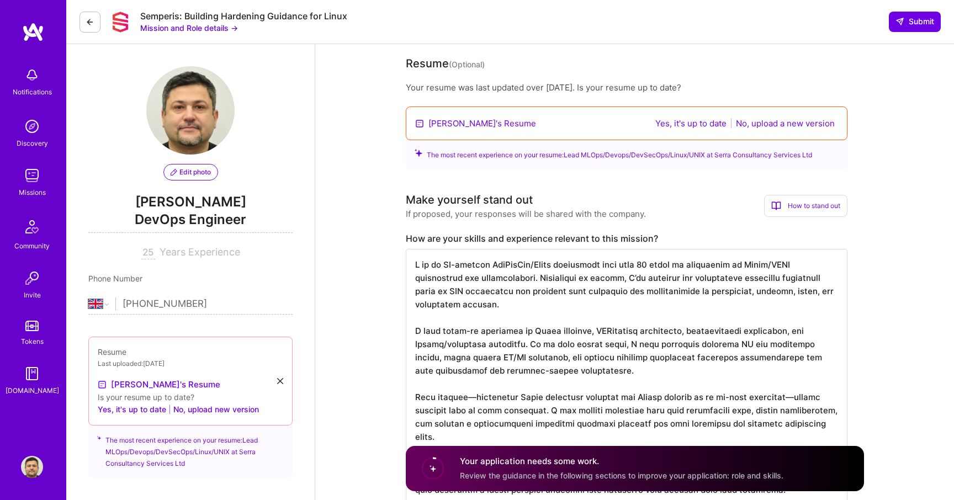
click at [189, 27] on button "Mission and Role details →" at bounding box center [189, 28] width 98 height 12
drag, startPoint x: 135, startPoint y: 15, endPoint x: 351, endPoint y: 16, distance: 216.5
click at [351, 16] on div "Semperis: Building Hardening Guidance for Linux Mission and Role details → Subm…" at bounding box center [510, 22] width 888 height 44
copy div "Semperis: Building Hardening Guidance for Linux"
